Goal: Task Accomplishment & Management: Use online tool/utility

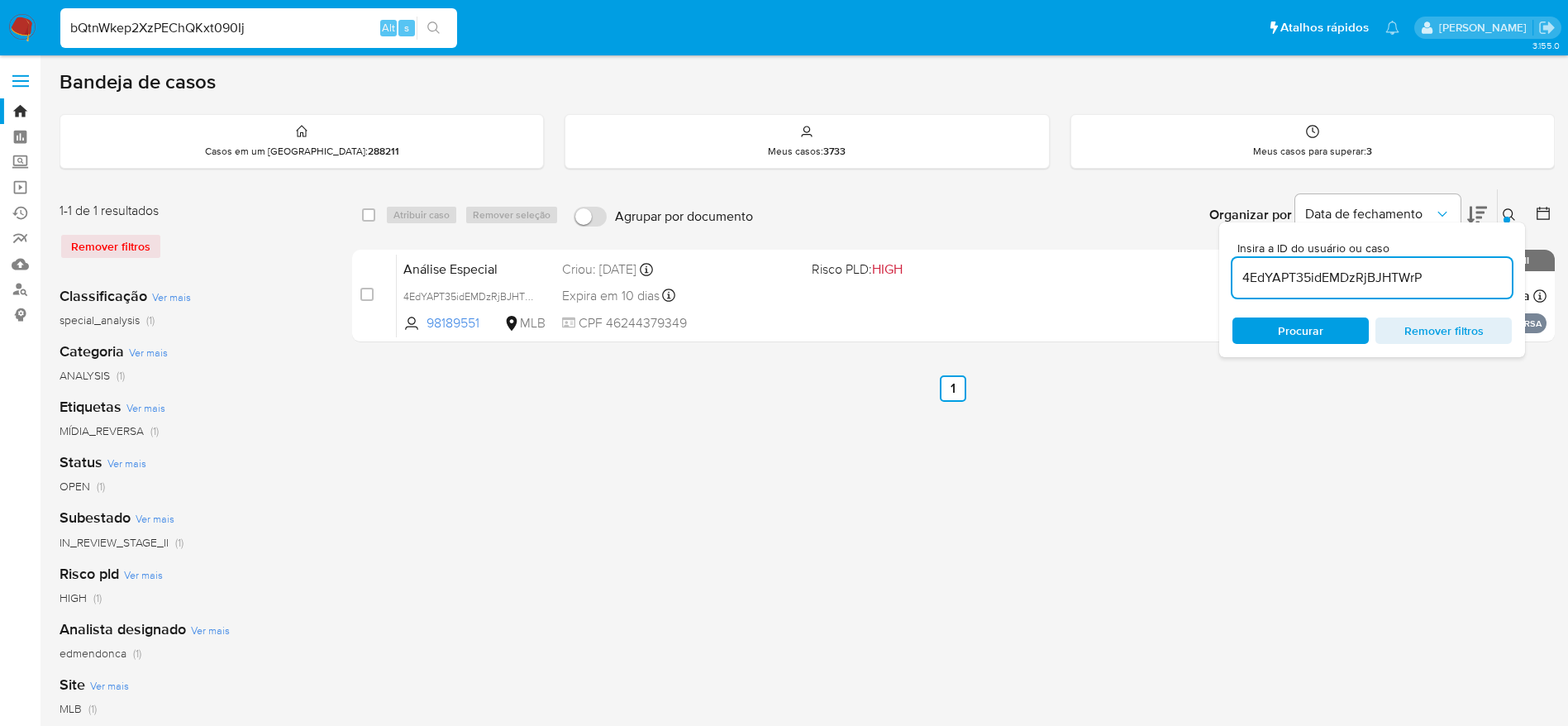
type input "bQtnWkep2XzPEChQKxt090Ij"
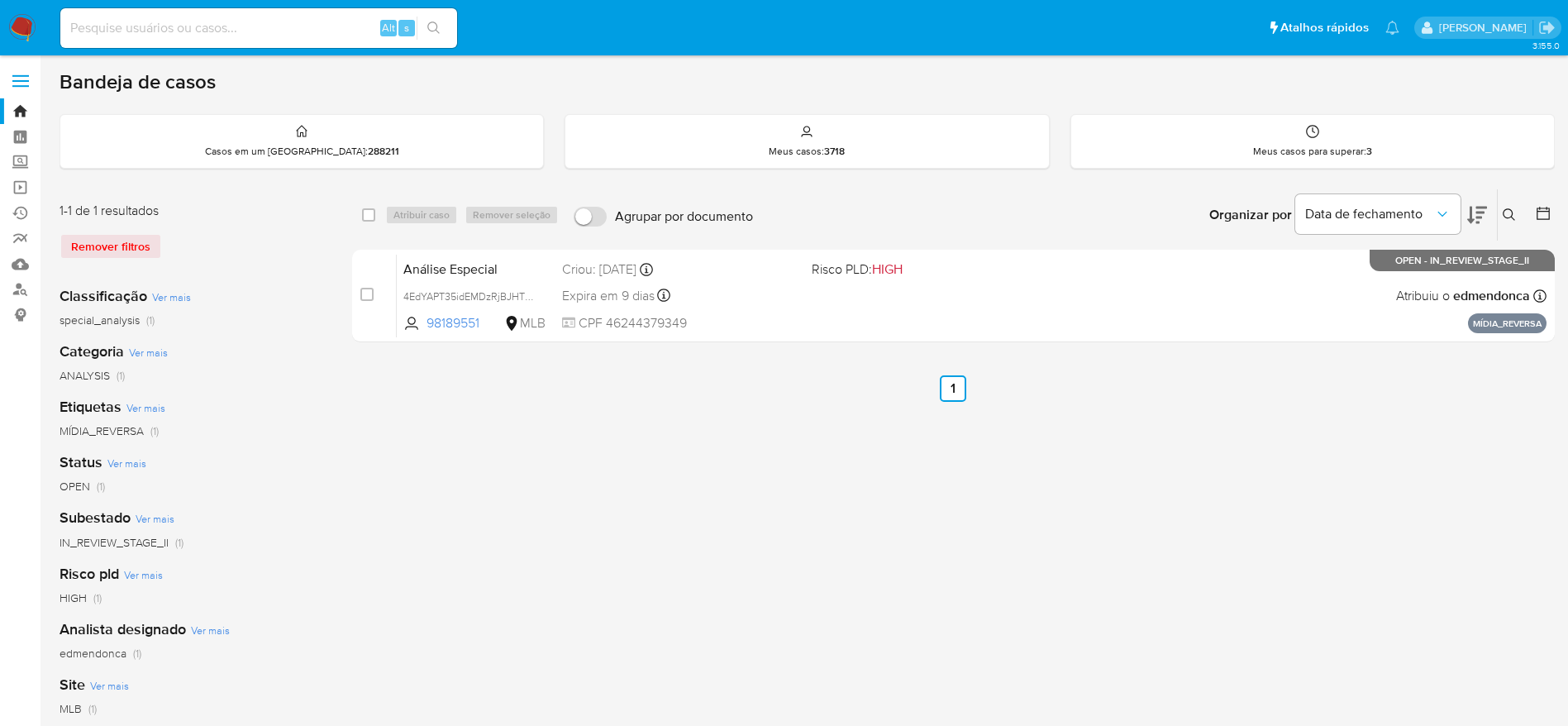
drag, startPoint x: 1541, startPoint y: 536, endPoint x: 1469, endPoint y: 509, distance: 76.9
click at [1541, 536] on div "select-all-cases-checkbox Atribuir caso Remover seleção Agrupar por documento O…" at bounding box center [953, 551] width 1203 height 726
click at [259, 42] on div "Alt s" at bounding box center [258, 28] width 396 height 39
click at [266, 19] on input at bounding box center [258, 27] width 396 height 21
paste input "bQtnWkep2XzPEChQKxt090Ij"
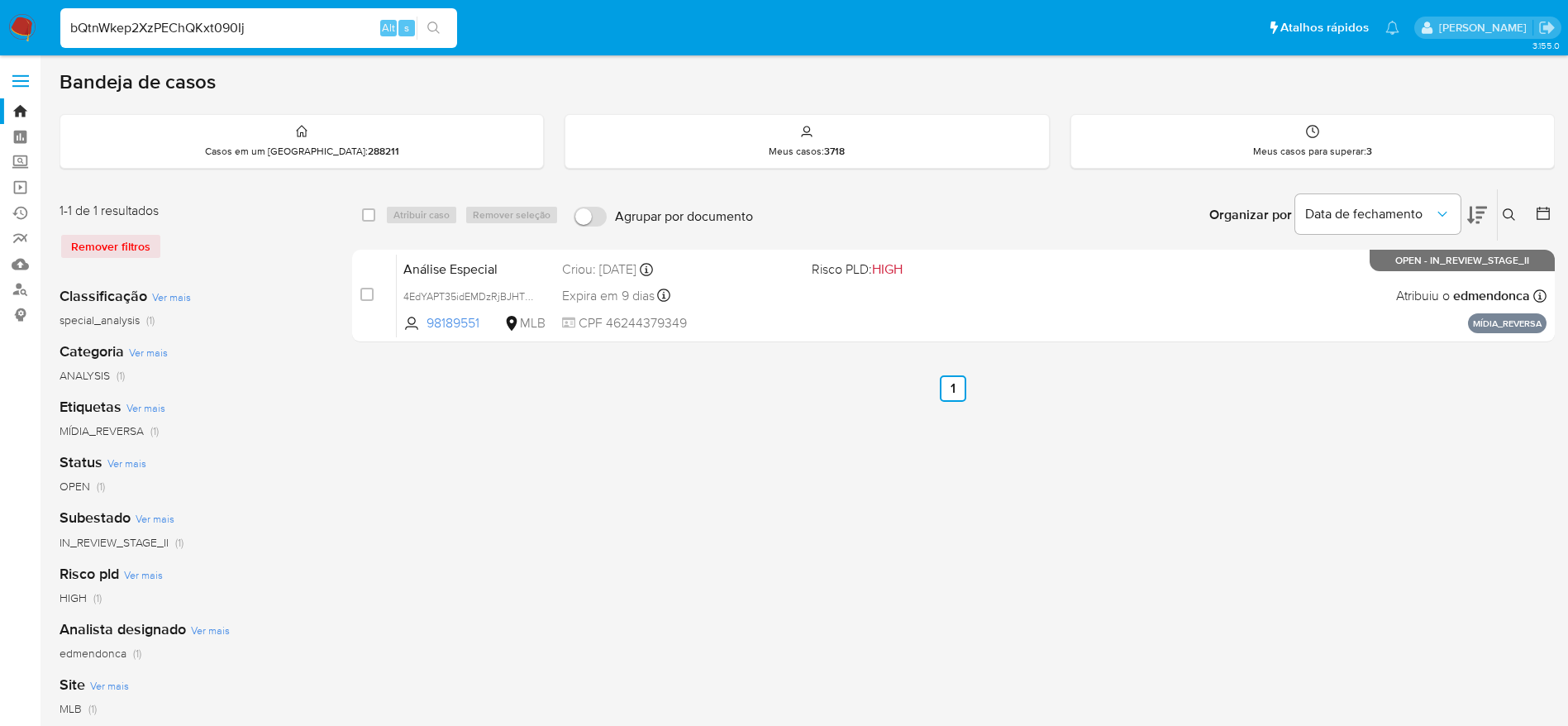
type input "bQtnWkep2XzPEChQKxt090Ij"
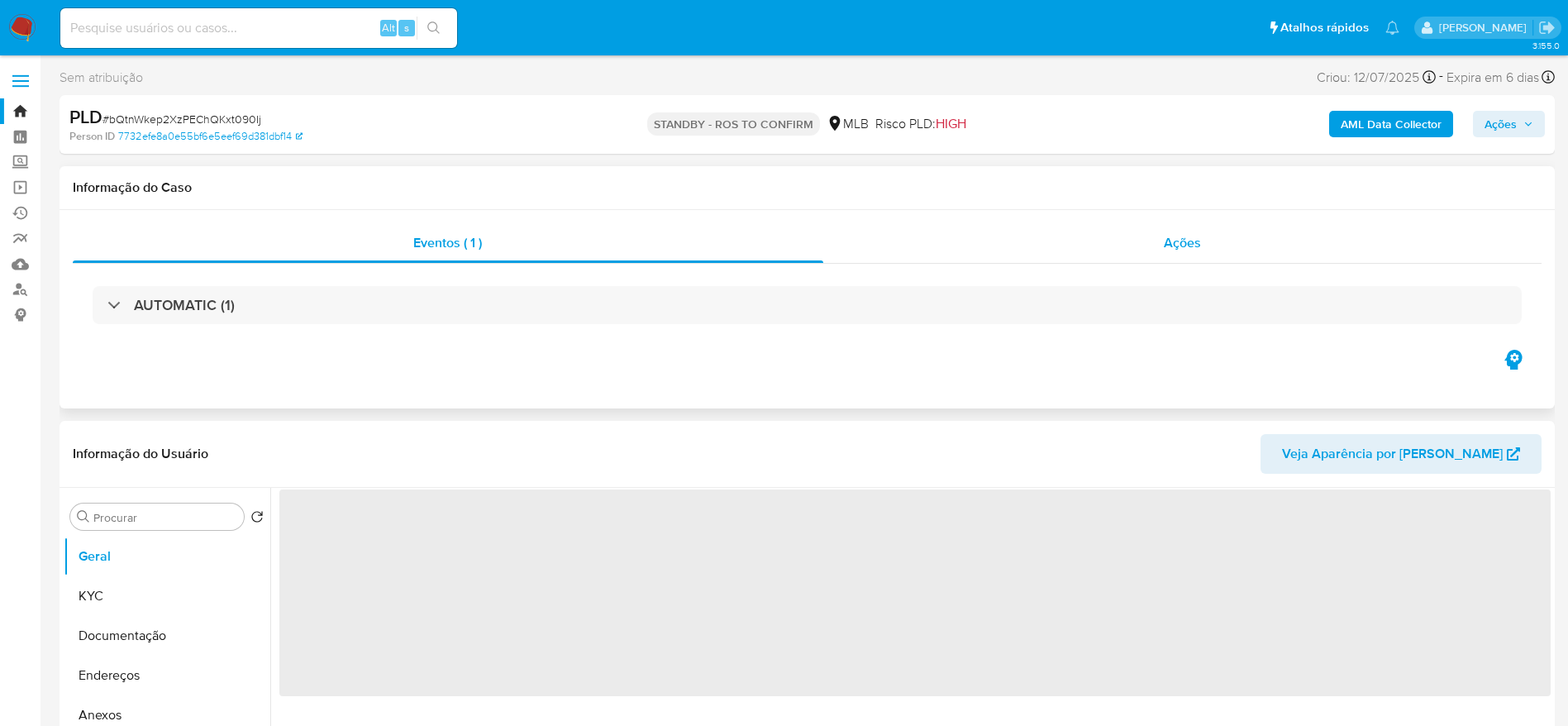
click at [1043, 254] on div "Ações" at bounding box center [1183, 243] width 719 height 39
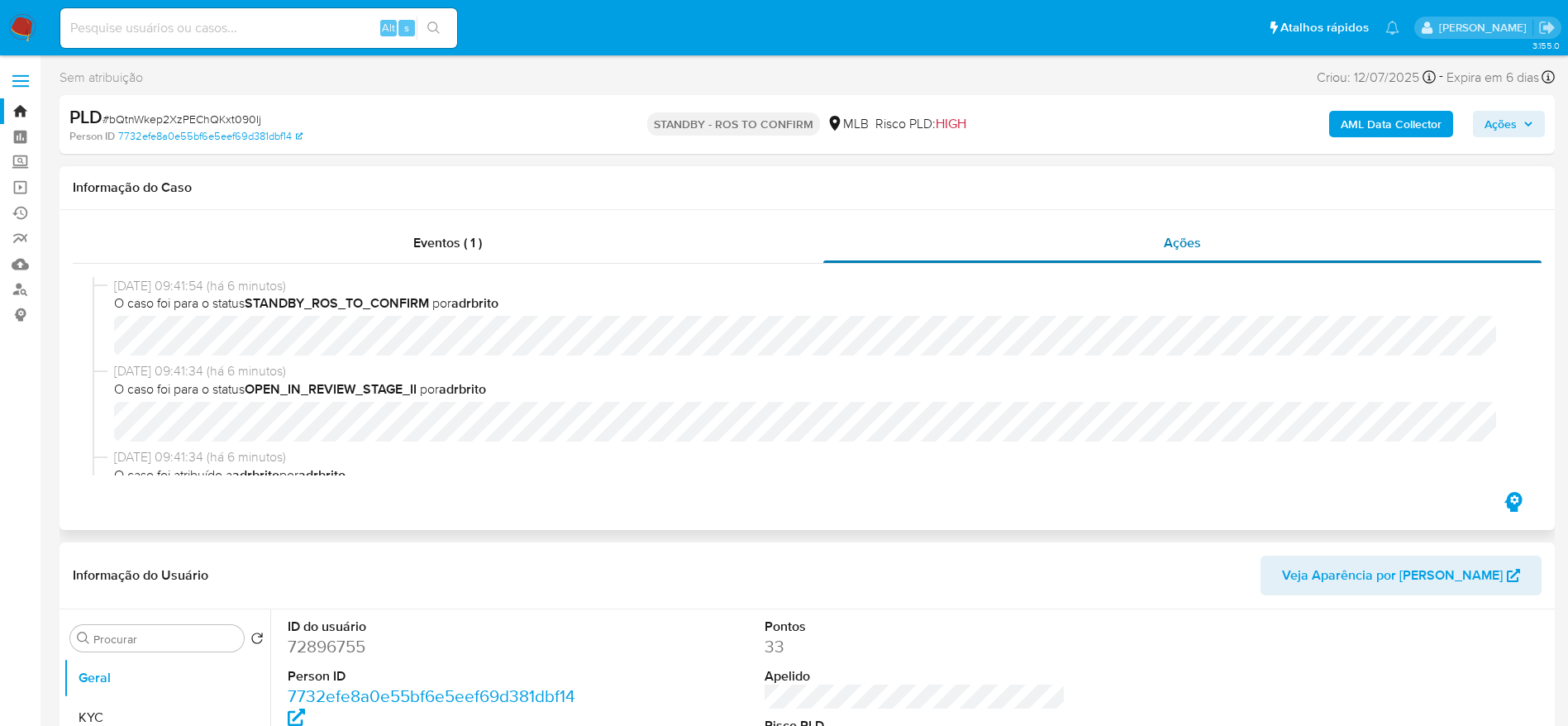
select select "10"
click at [1500, 175] on div "Informação do Caso" at bounding box center [807, 187] width 1495 height 44
click at [299, 31] on input at bounding box center [258, 27] width 396 height 21
paste input "icRxLYWjoi2A7y2sf8T112tK"
type input "icRxLYWjoi2A7y2sf8T112tK"
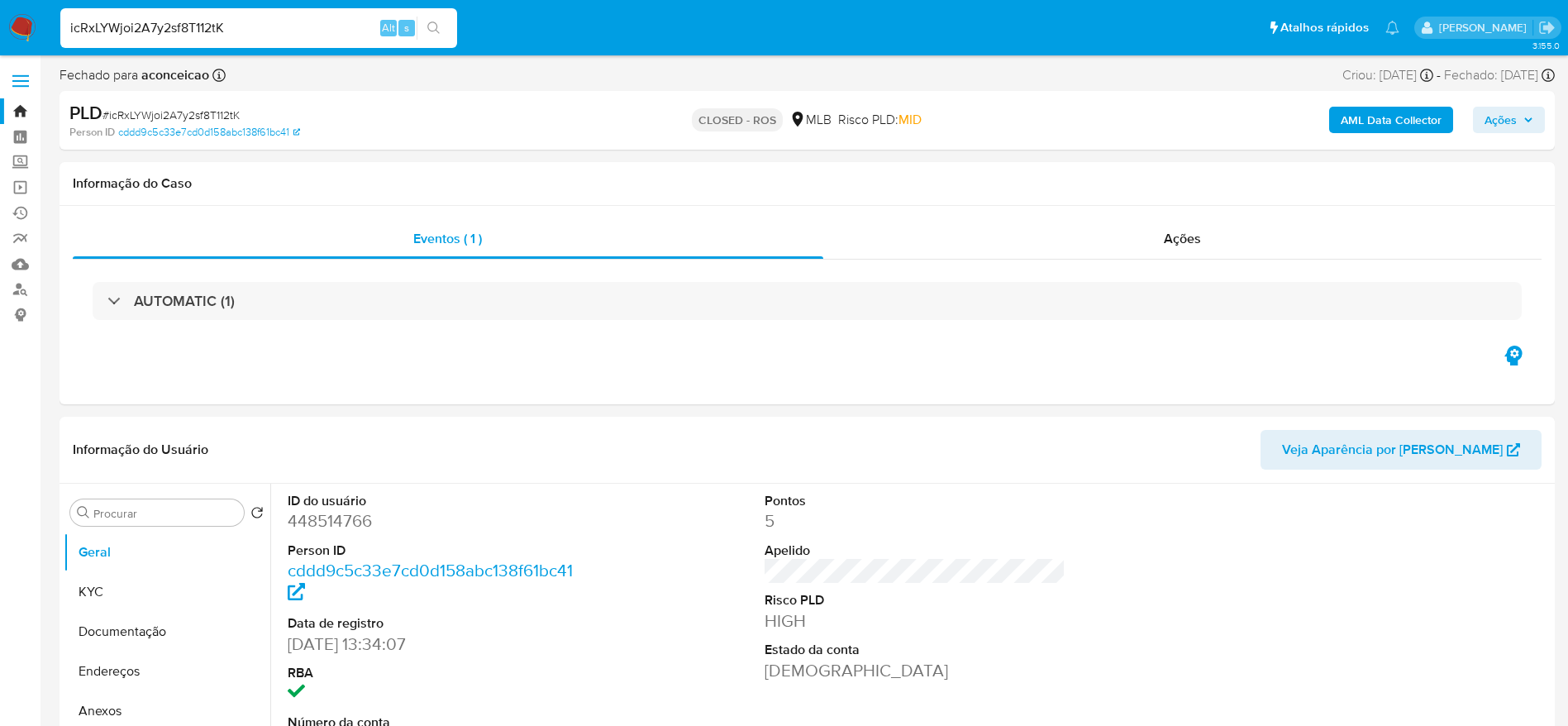
select select "10"
click at [1043, 240] on div "Ações" at bounding box center [1183, 239] width 719 height 39
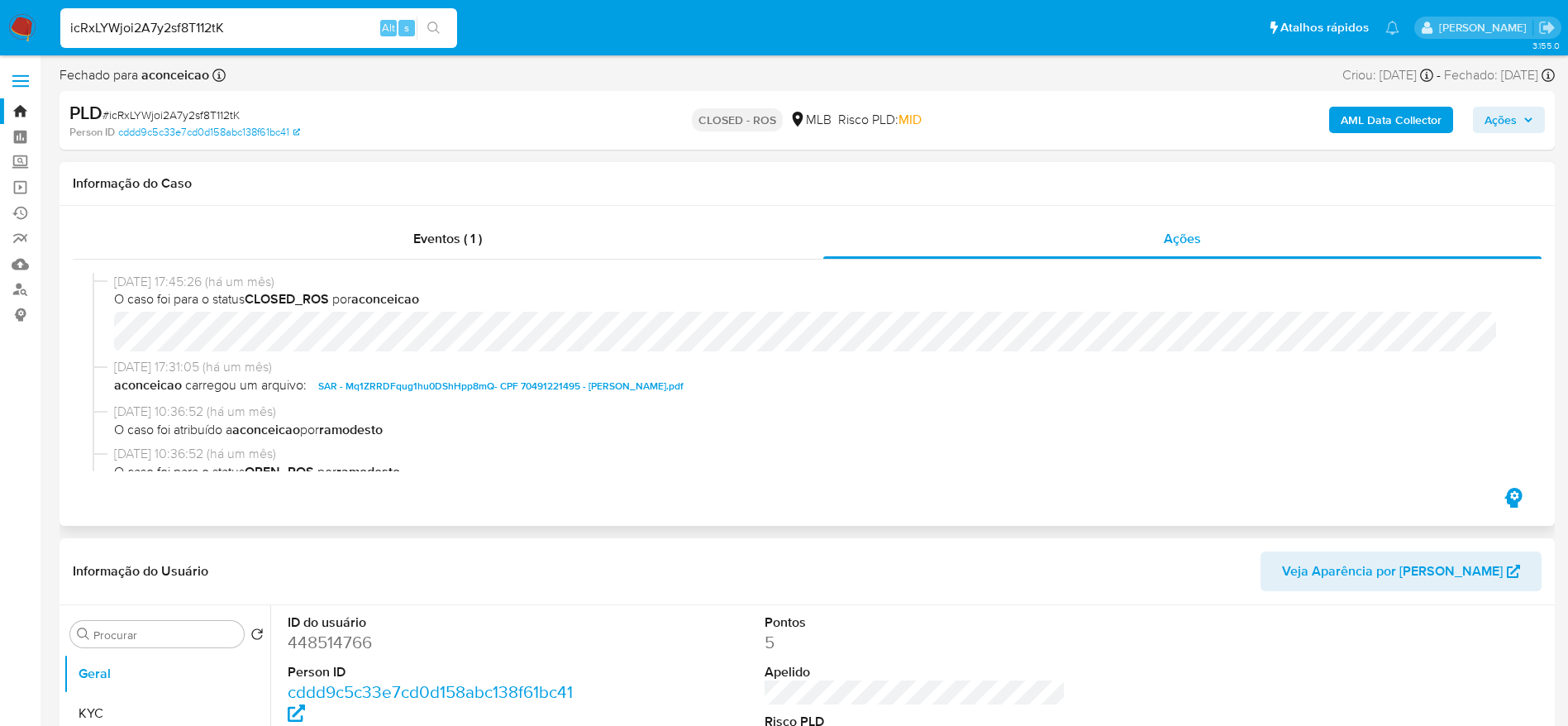
click at [1349, 189] on h1 "Informação do Caso" at bounding box center [807, 183] width 1469 height 16
click at [291, 29] on input "icRxLYWjoi2A7y2sf8T112tK" at bounding box center [258, 27] width 396 height 21
paste input "eMTCmMHmBMyNjHSmHhAFOZCg"
type input "eMTCmMHmBMyNjHSmHhAFOZCg"
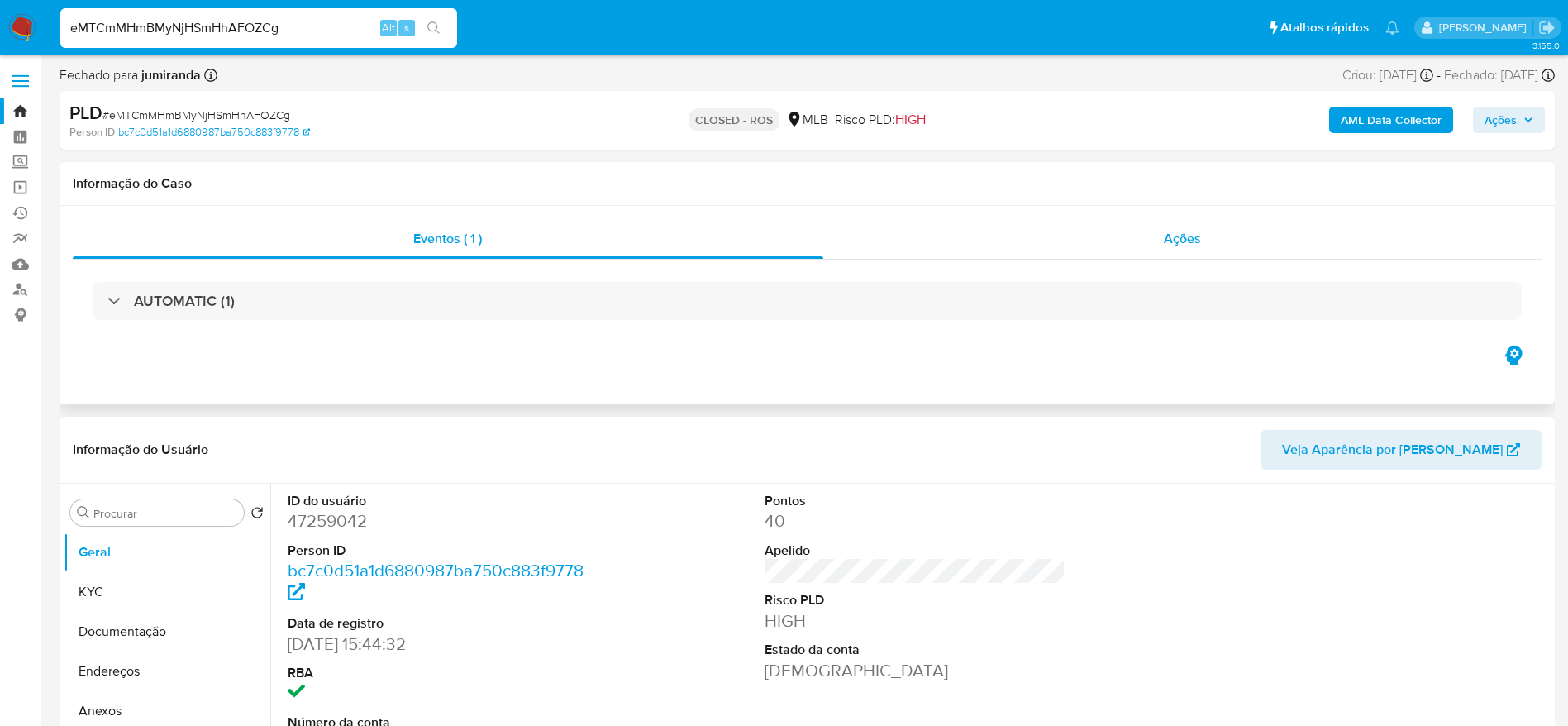
click at [1031, 239] on div "Ações" at bounding box center [1183, 239] width 719 height 39
select select "10"
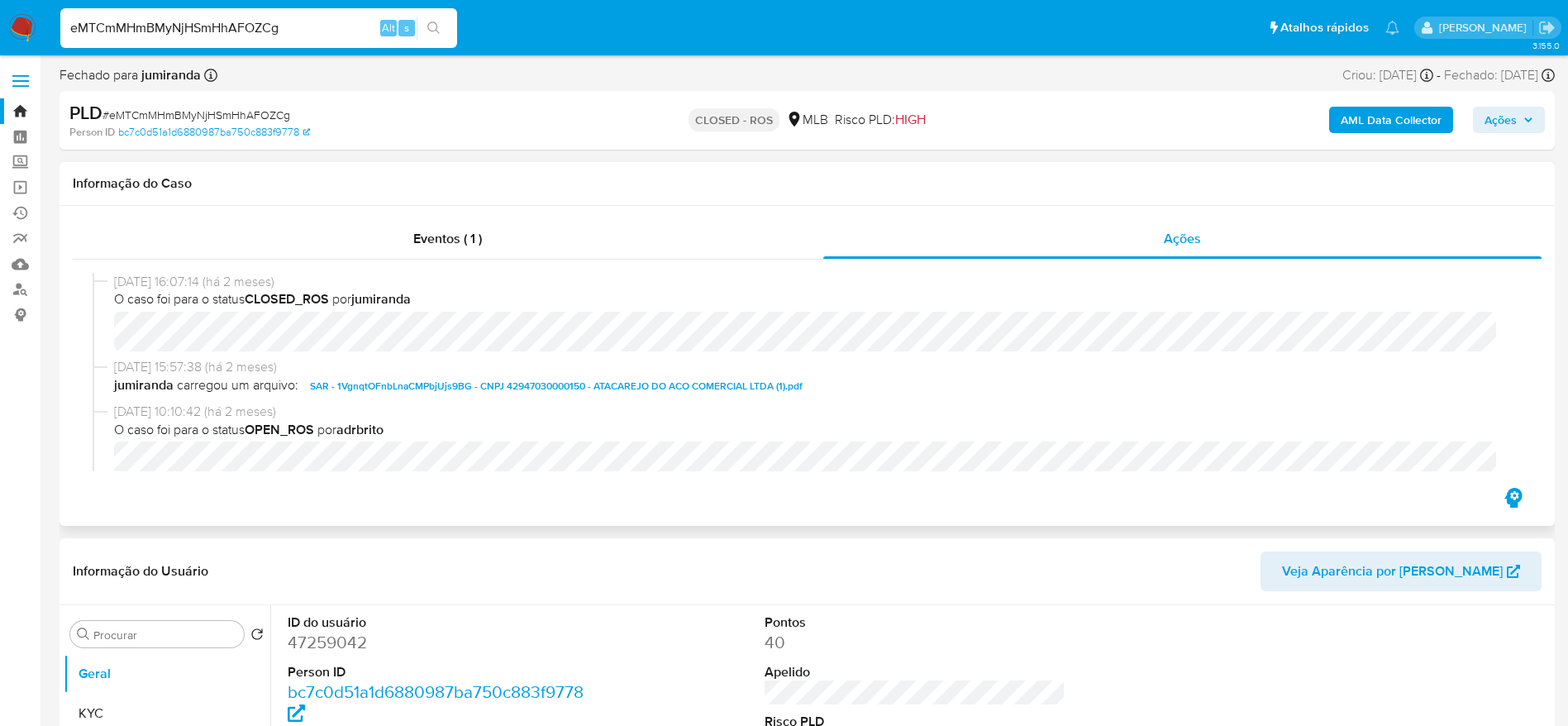
click at [719, 182] on h1 "Informação do Caso" at bounding box center [807, 183] width 1469 height 16
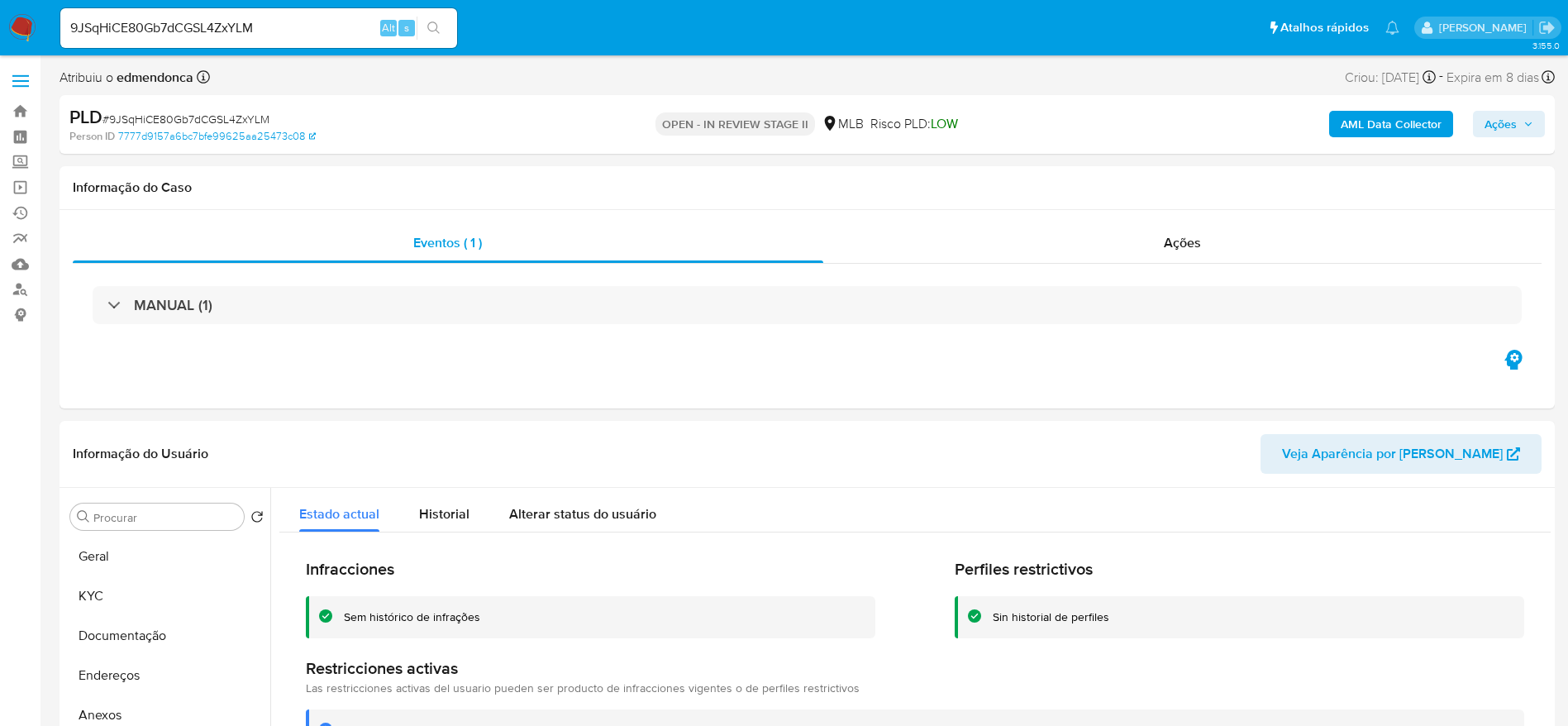
select select "10"
click at [21, 186] on link "Operações em massa" at bounding box center [98, 187] width 197 height 26
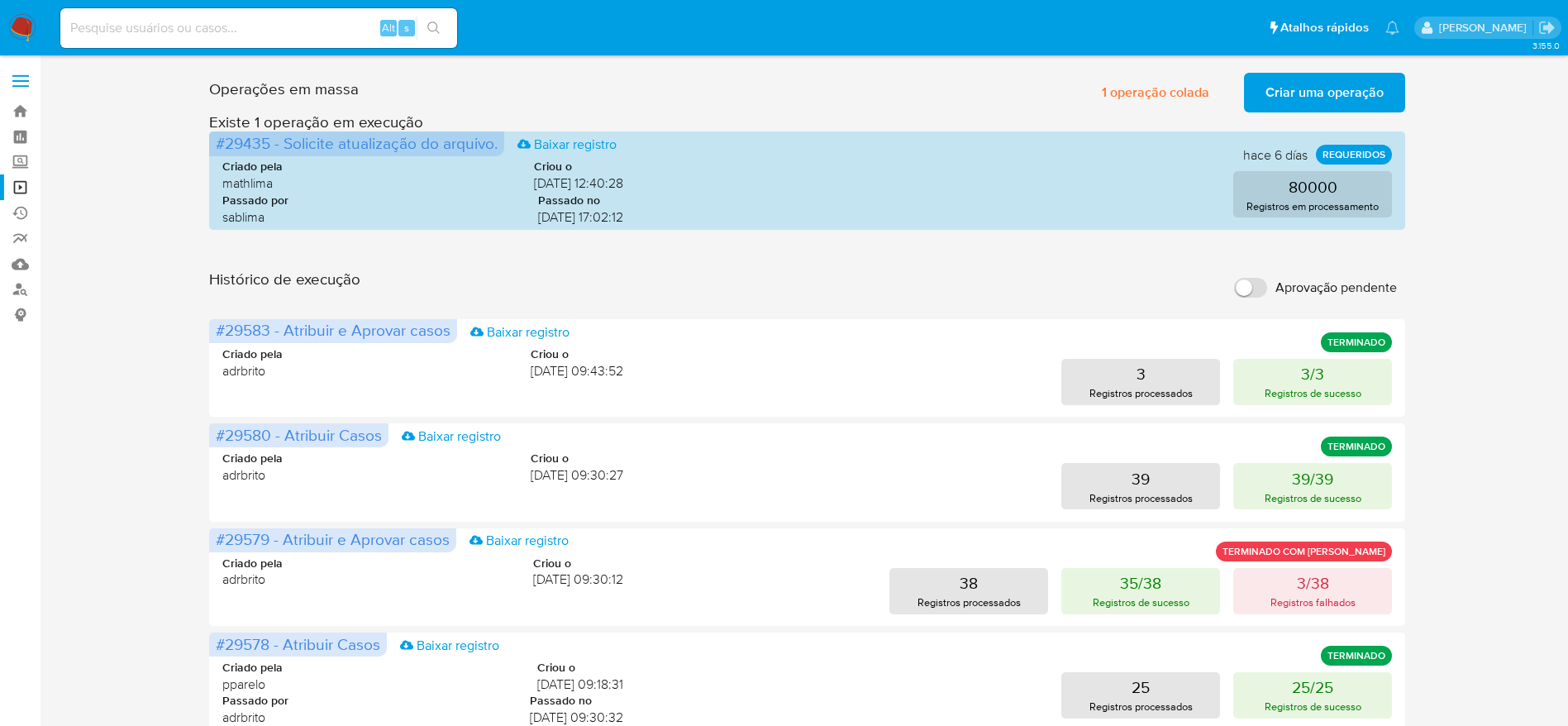
click at [1284, 90] on span "Criar uma operação" at bounding box center [1324, 92] width 118 height 36
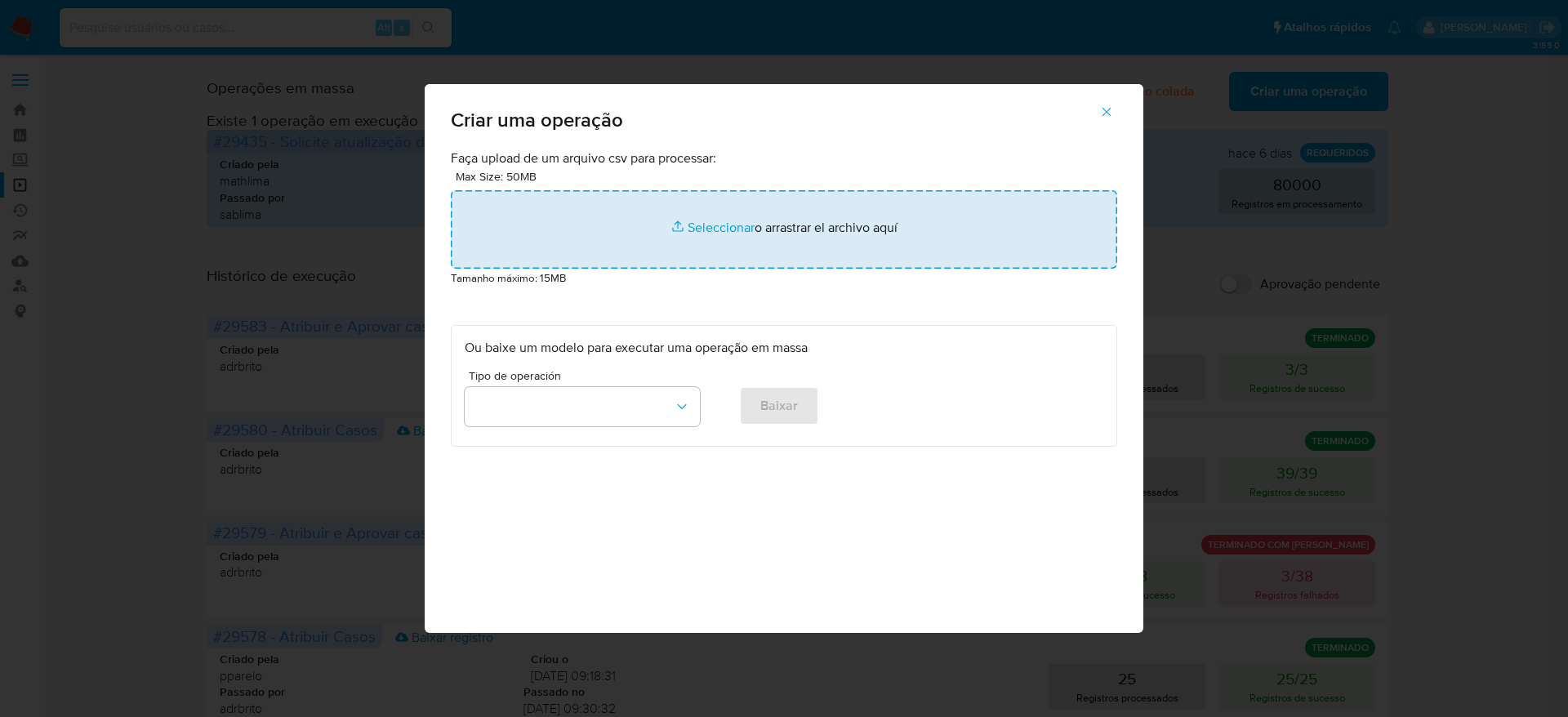
click at [701, 218] on input "file" at bounding box center [784, 229] width 666 height 79
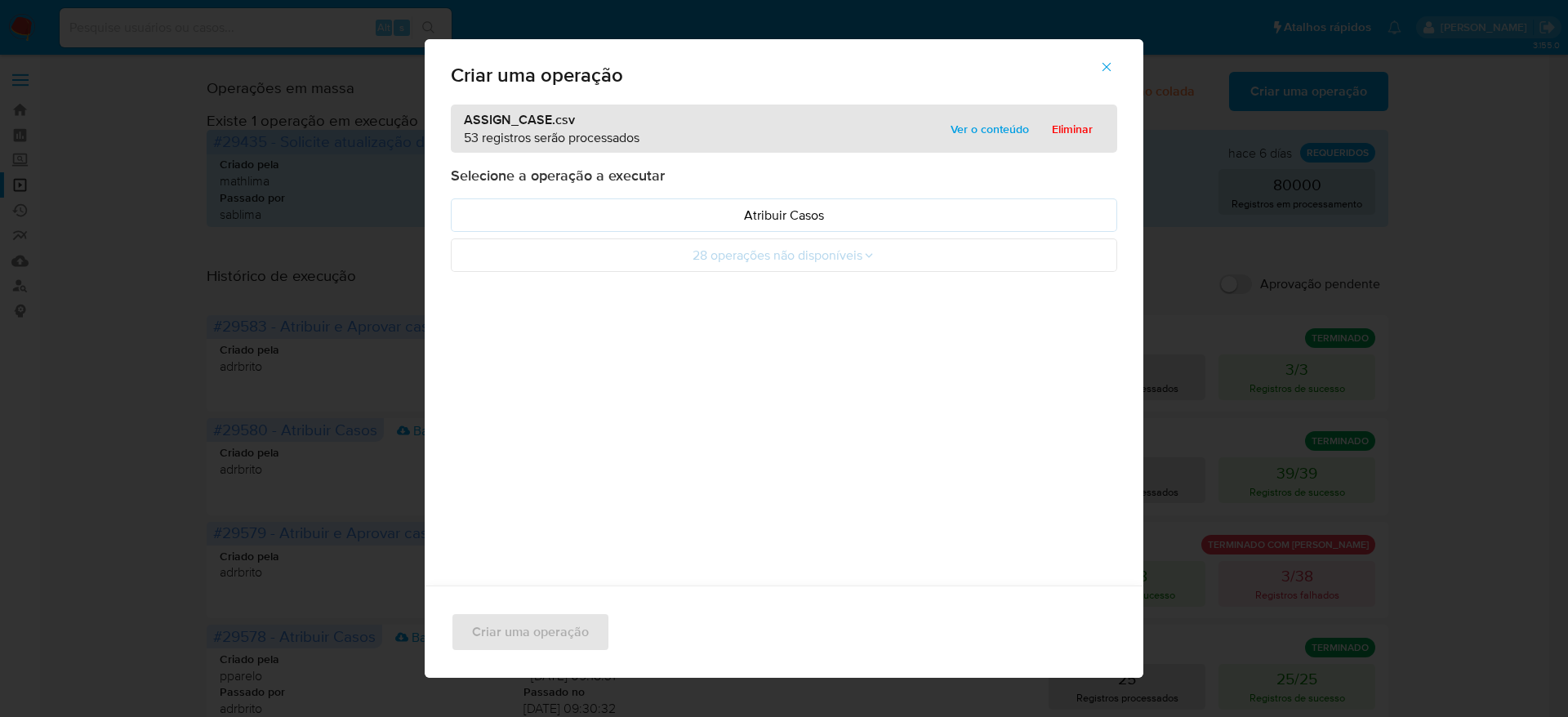
click at [990, 125] on span "Ver o conteúdo" at bounding box center [990, 129] width 79 height 23
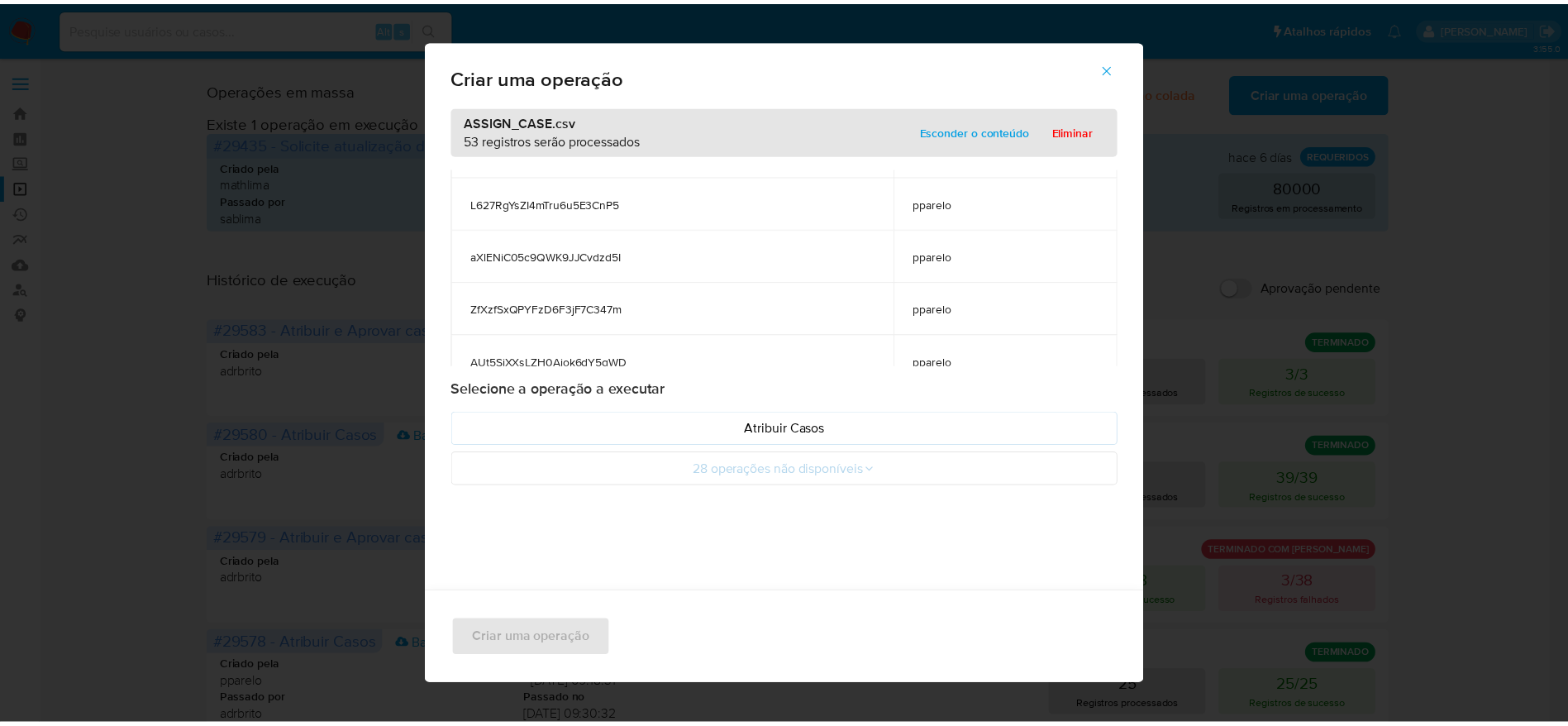
scroll to position [2647, 0]
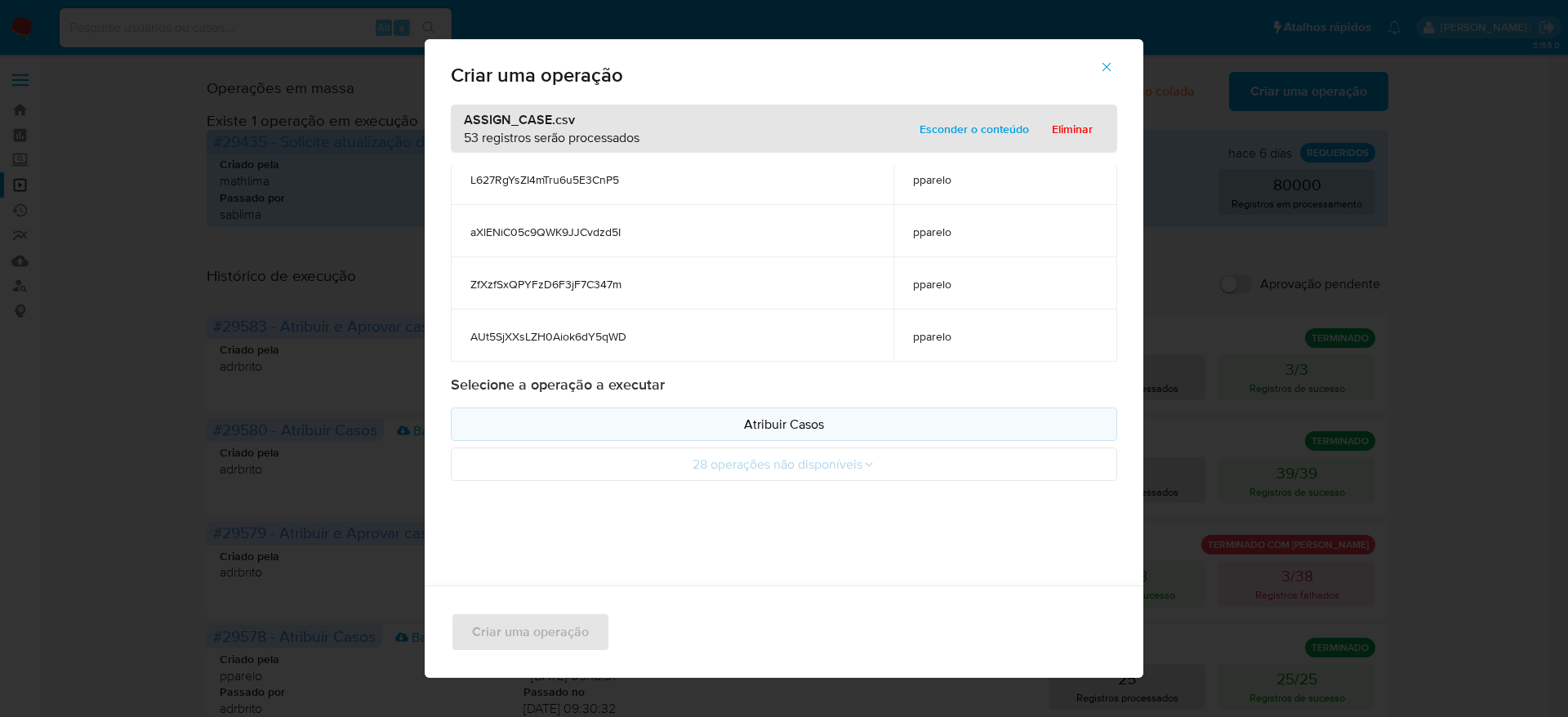
click at [767, 424] on p "Atribuir Casos" at bounding box center [783, 424] width 639 height 19
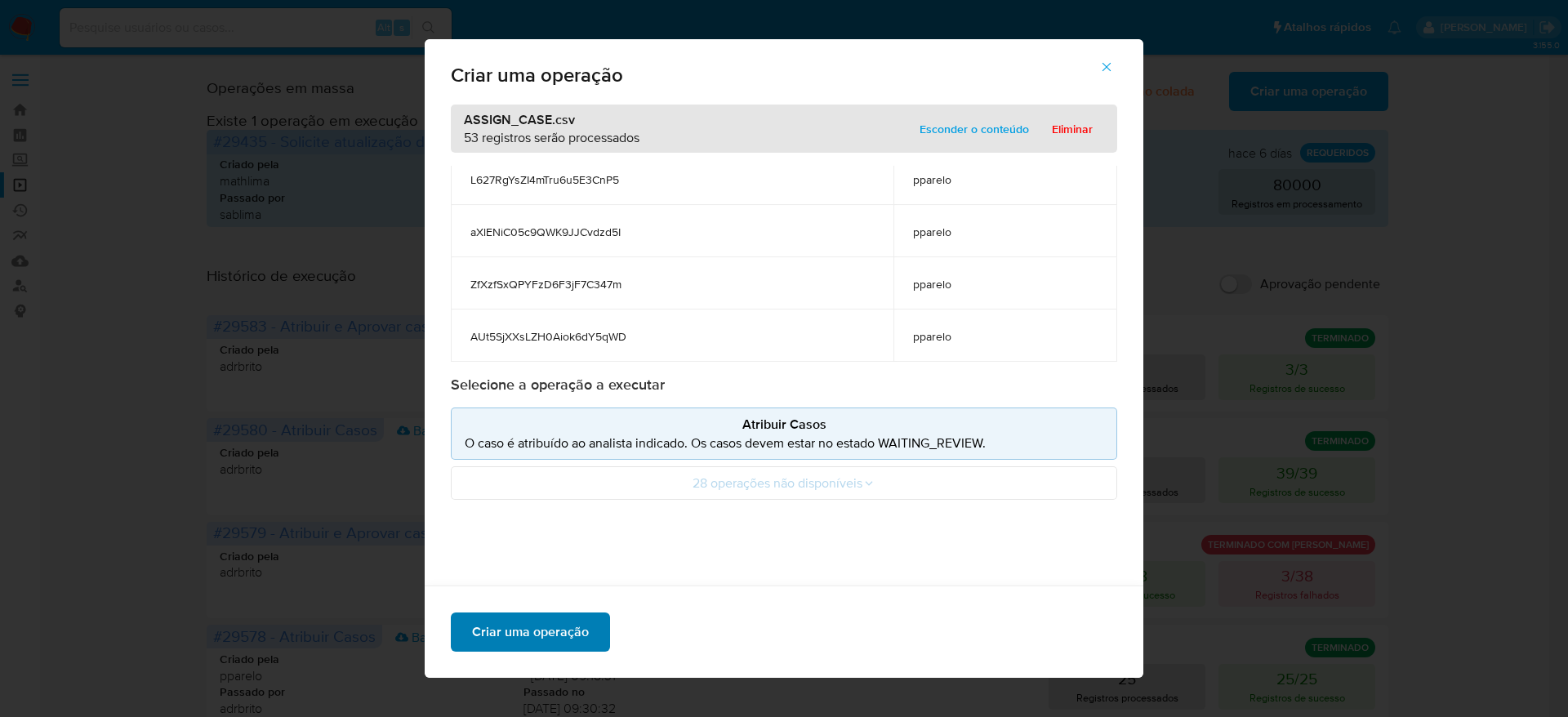
click at [521, 622] on span "Criar uma operação" at bounding box center [530, 632] width 117 height 36
